Goal: Use online tool/utility: Utilize a website feature to perform a specific function

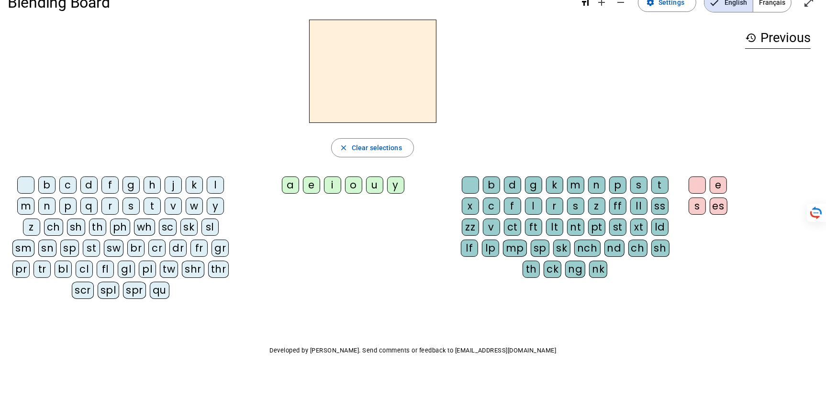
scroll to position [40, 0]
click at [83, 257] on div "st" at bounding box center [91, 248] width 17 height 17
click at [282, 192] on div "a" at bounding box center [290, 185] width 17 height 17
click at [503, 257] on div "mp" at bounding box center [515, 248] width 24 height 17
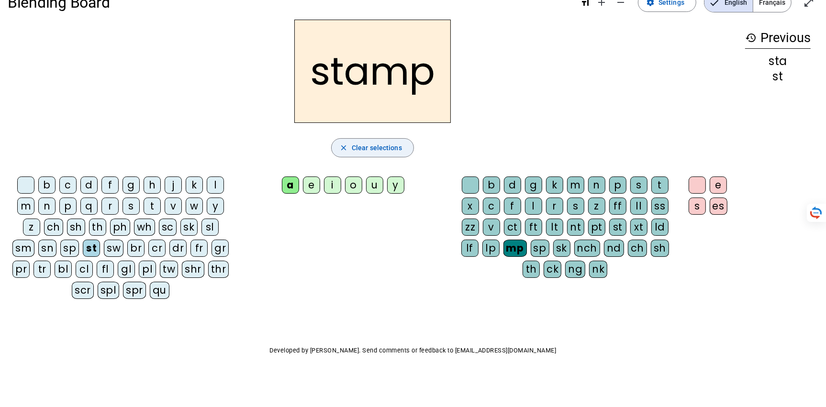
click at [373, 148] on span "Clear selections" at bounding box center [377, 147] width 50 height 11
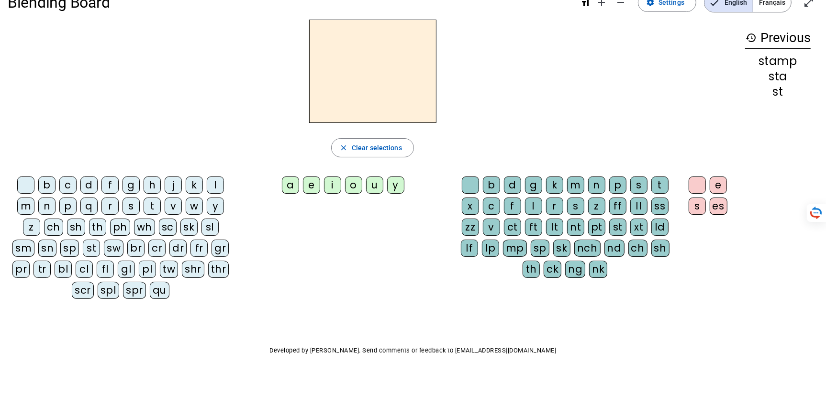
click at [506, 57] on div at bounding box center [373, 71] width 730 height 103
click at [83, 257] on div "st" at bounding box center [91, 248] width 17 height 17
click at [282, 191] on div "a" at bounding box center [290, 185] width 17 height 17
click at [503, 257] on div "mp" at bounding box center [515, 248] width 24 height 17
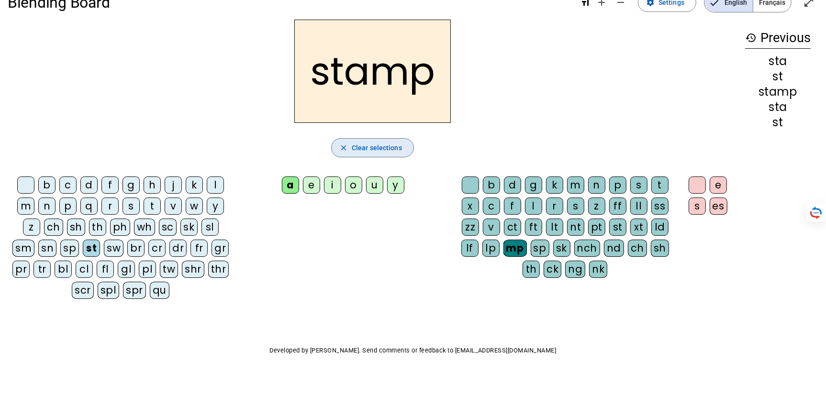
click at [353, 136] on span "button" at bounding box center [373, 147] width 82 height 23
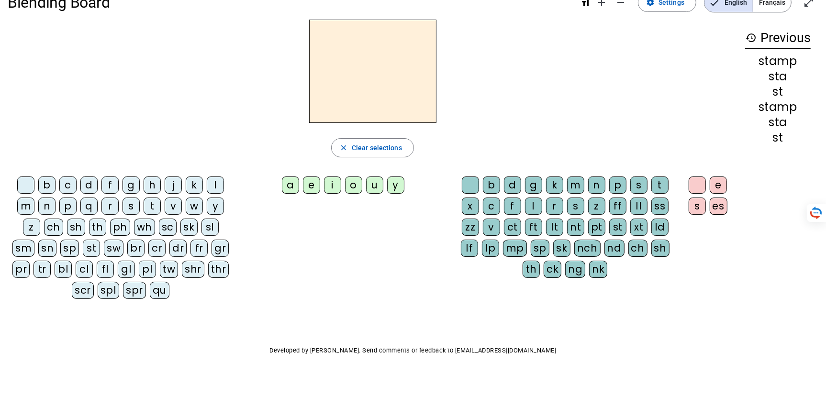
click at [202, 236] on div "sl" at bounding box center [210, 227] width 17 height 17
click at [303, 190] on div "e" at bounding box center [311, 185] width 17 height 17
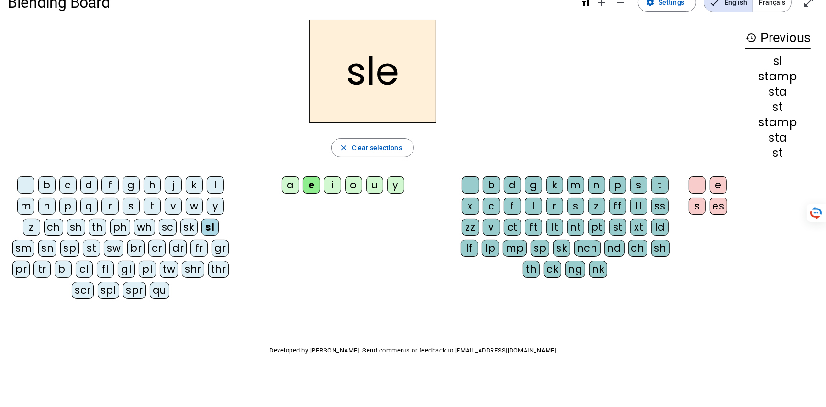
click at [588, 236] on div "pt" at bounding box center [596, 227] width 17 height 17
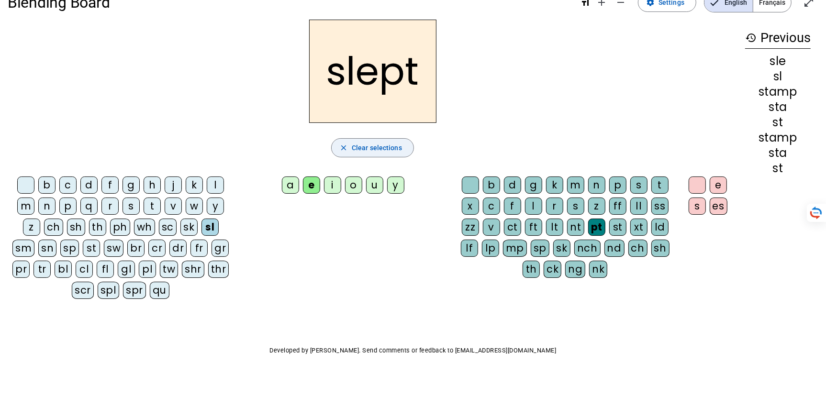
click at [370, 137] on span "button" at bounding box center [373, 147] width 82 height 23
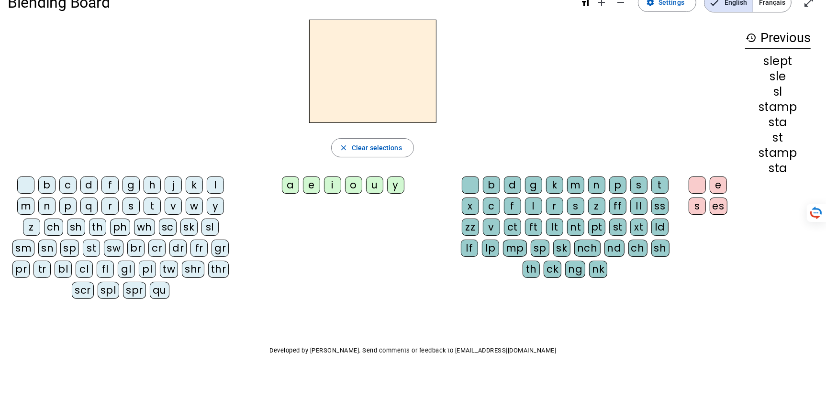
click at [182, 278] on div "shr" at bounding box center [193, 269] width 23 height 17
click at [181, 278] on div "shr" at bounding box center [192, 269] width 23 height 17
click at [352, 144] on span "Clear selections" at bounding box center [377, 147] width 50 height 11
click at [30, 278] on div "pr" at bounding box center [20, 269] width 17 height 17
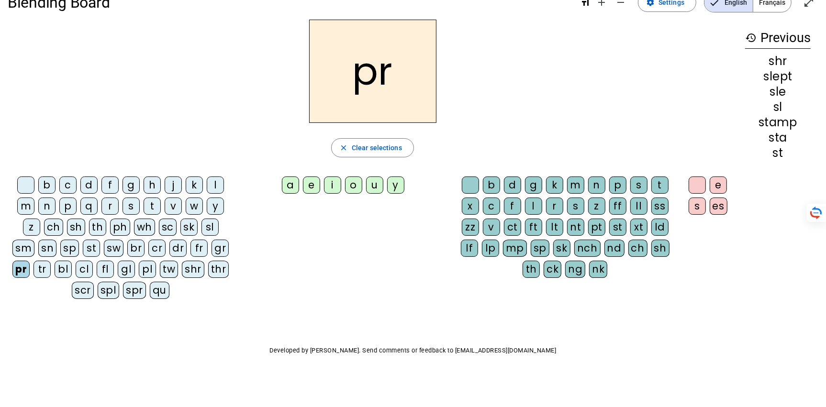
click at [324, 187] on div "i" at bounding box center [332, 185] width 17 height 17
click at [567, 236] on div "nt" at bounding box center [575, 227] width 17 height 17
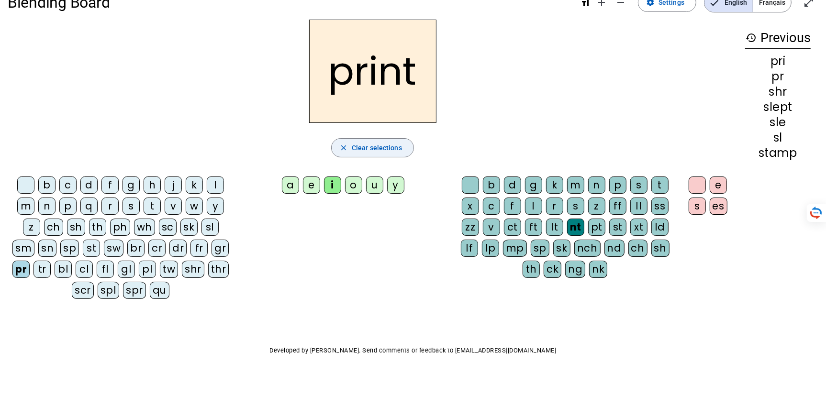
click at [385, 149] on span "Clear selections" at bounding box center [377, 147] width 50 height 11
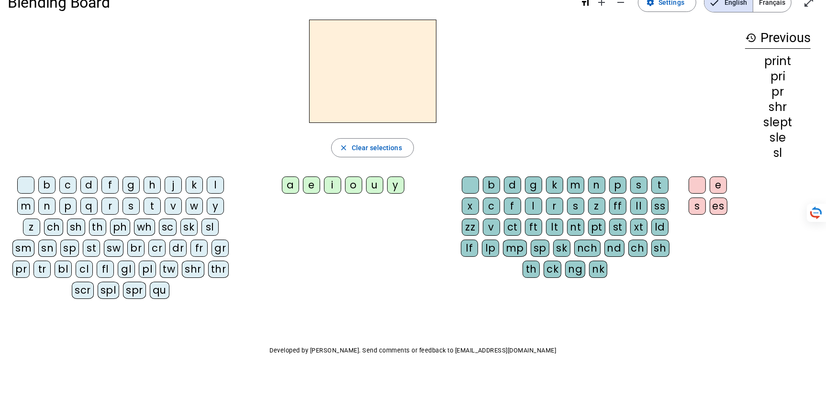
click at [127, 257] on div "br" at bounding box center [135, 248] width 17 height 17
click at [282, 194] on div "a" at bounding box center [290, 185] width 17 height 17
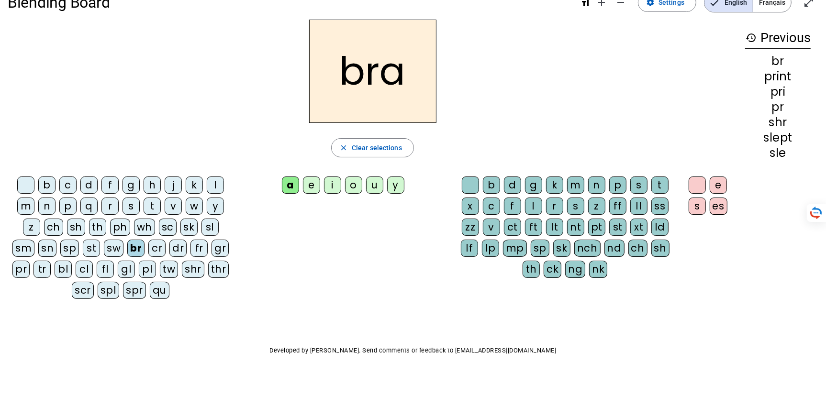
click at [575, 257] on div "nch" at bounding box center [588, 248] width 26 height 17
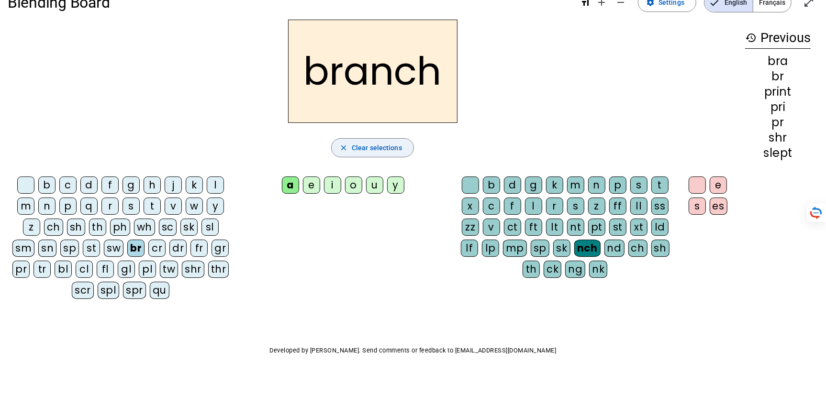
click at [353, 142] on span "Clear selections" at bounding box center [377, 147] width 50 height 11
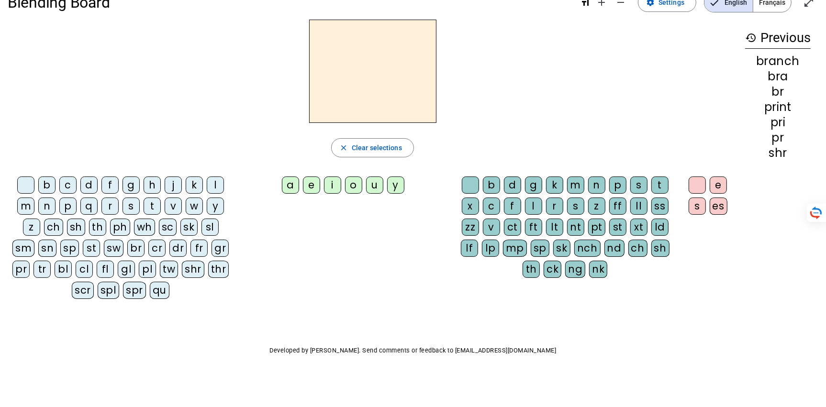
click at [182, 278] on div "shr" at bounding box center [193, 269] width 23 height 17
click at [324, 194] on div "i" at bounding box center [332, 185] width 17 height 17
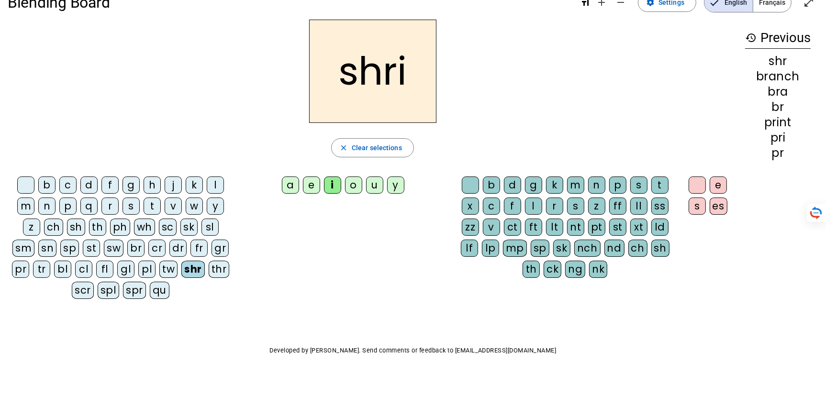
click at [503, 257] on div "mp" at bounding box center [515, 248] width 24 height 17
